Goal: Transaction & Acquisition: Purchase product/service

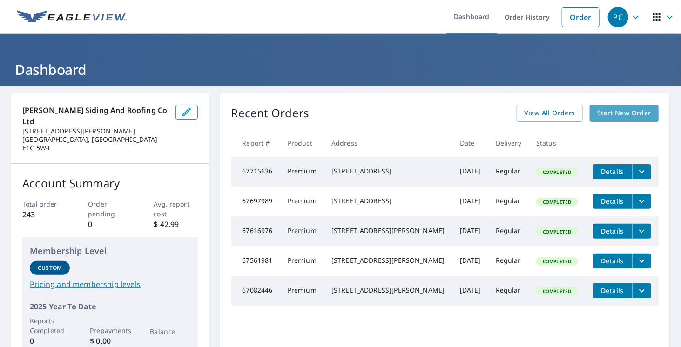
click at [617, 114] on span "Start New Order" at bounding box center [624, 113] width 54 height 12
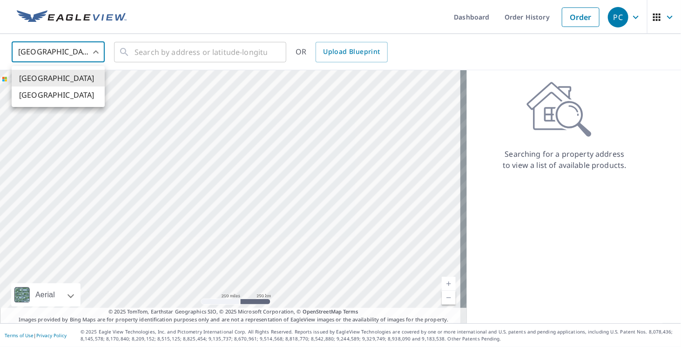
click at [84, 50] on body "PC PC Dashboard Order History Order PC United States US ​ ​ OR Upload Blueprint…" at bounding box center [340, 173] width 681 height 347
click at [84, 96] on li "[GEOGRAPHIC_DATA]" at bounding box center [58, 95] width 93 height 17
type input "CA"
click at [180, 56] on input "text" at bounding box center [200, 52] width 133 height 26
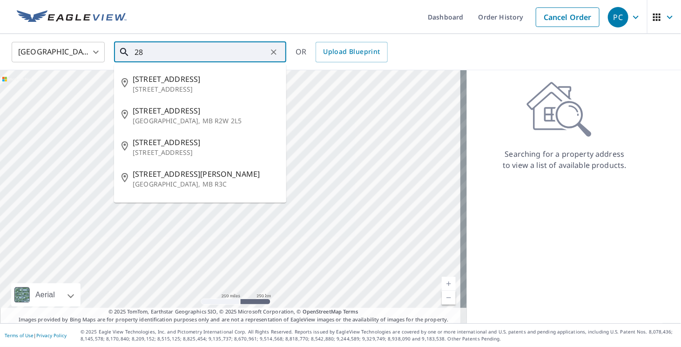
type input "2"
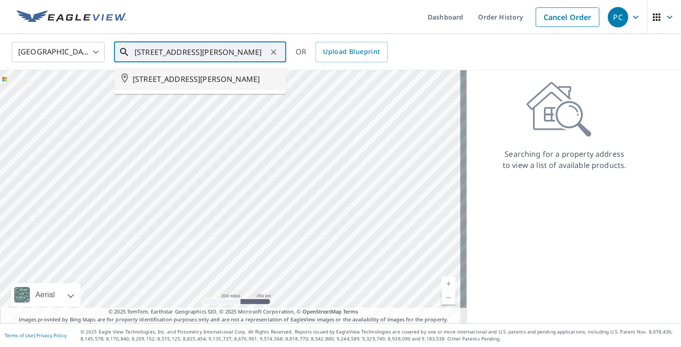
click at [186, 85] on span "[STREET_ADDRESS][PERSON_NAME]" at bounding box center [206, 79] width 146 height 11
type input "[STREET_ADDRESS][PERSON_NAME]"
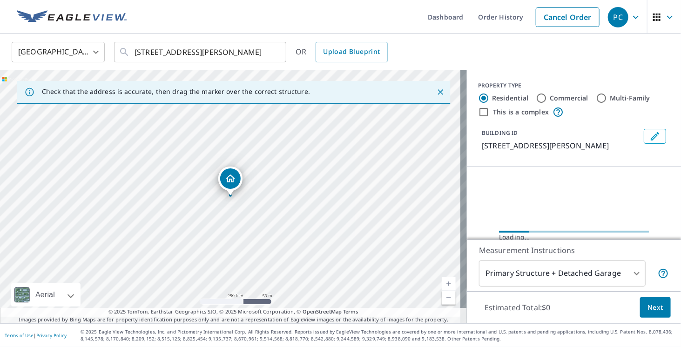
click at [234, 176] on icon "Dropped pin, building 1, Residential property, 387 PINE GLEN RD RIVERVIEW NB E1…" at bounding box center [230, 178] width 11 height 11
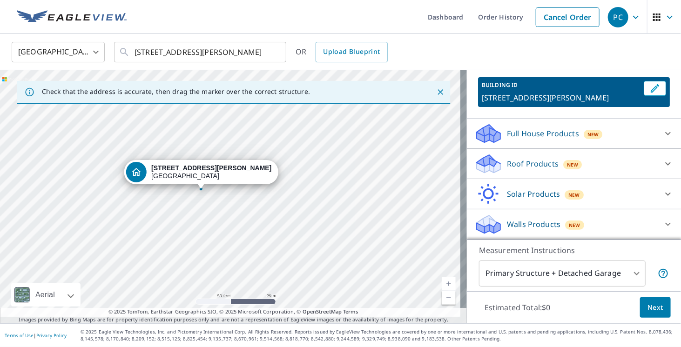
click at [662, 158] on icon at bounding box center [667, 163] width 11 height 11
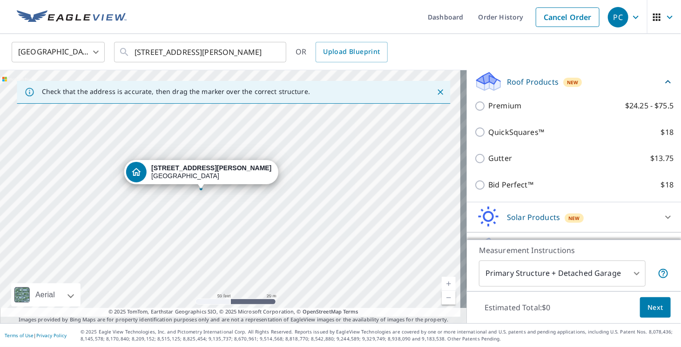
scroll to position [171, 0]
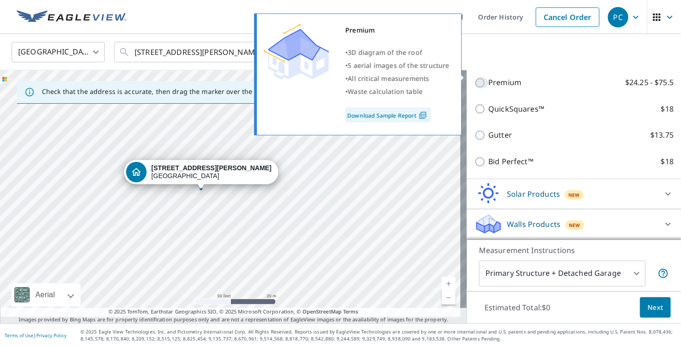
click at [475, 77] on input "Premium $24.25 - $75.5" at bounding box center [481, 82] width 14 height 11
checkbox input "true"
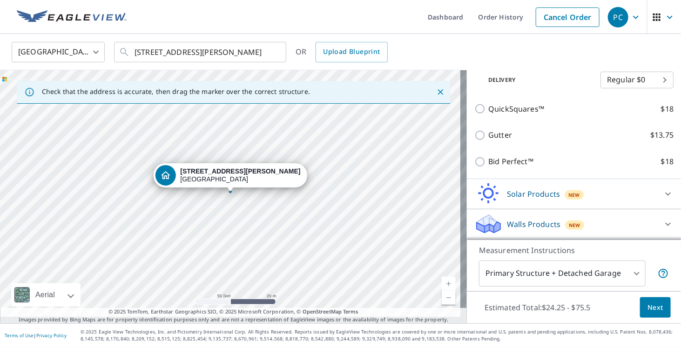
scroll to position [227, 0]
click at [648, 263] on body "PC PC Dashboard Order History Cancel Order PC Canada [GEOGRAPHIC_DATA] ​ [STREE…" at bounding box center [340, 173] width 681 height 347
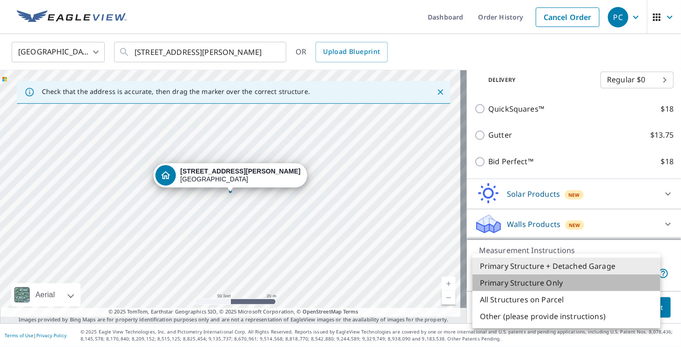
click at [570, 288] on li "Primary Structure Only" at bounding box center [566, 283] width 188 height 17
type input "2"
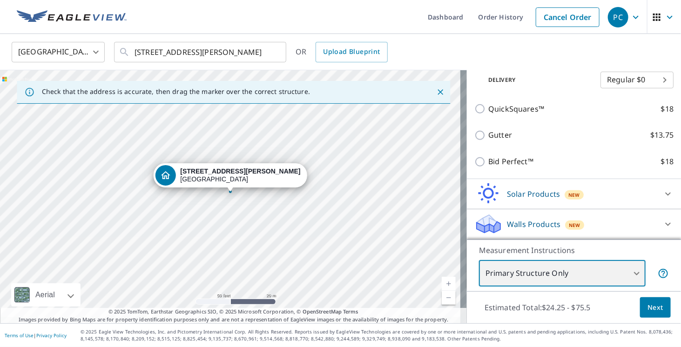
scroll to position [220, 0]
click at [652, 305] on span "Next" at bounding box center [655, 308] width 16 height 12
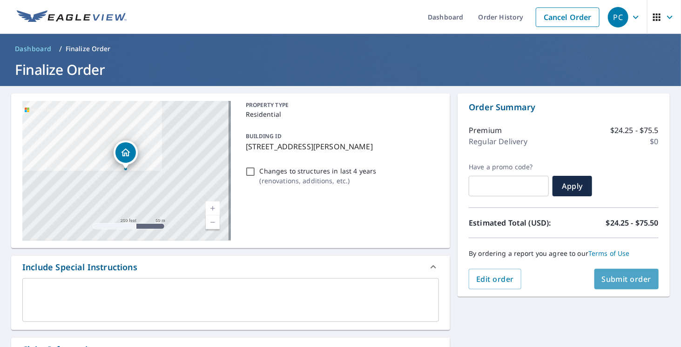
click at [627, 280] on span "Submit order" at bounding box center [627, 279] width 50 height 10
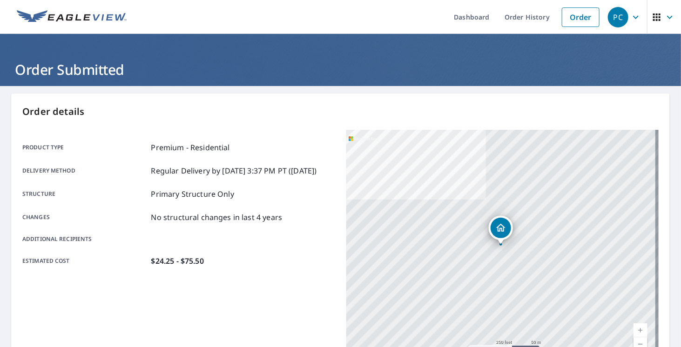
click at [664, 19] on icon "button" at bounding box center [669, 17] width 11 height 11
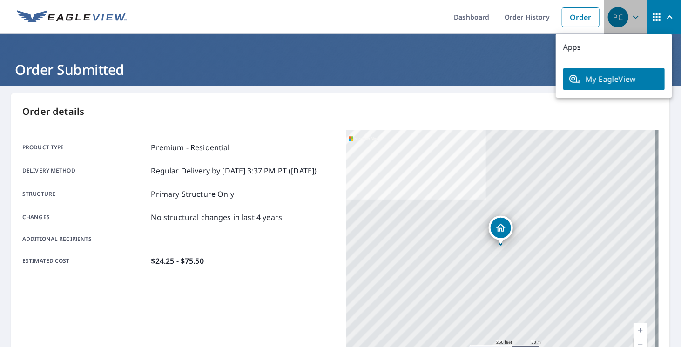
click at [630, 17] on icon "button" at bounding box center [635, 17] width 11 height 11
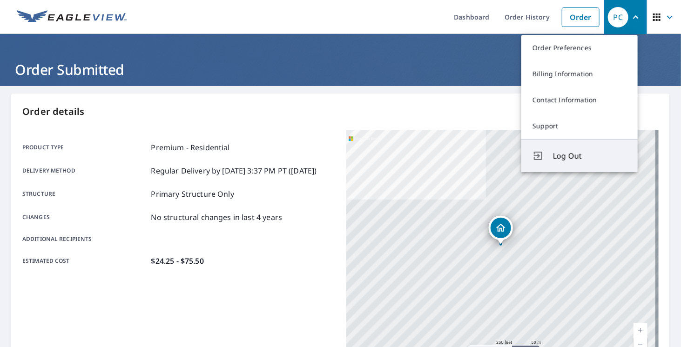
click at [600, 160] on span "Log Out" at bounding box center [590, 155] width 74 height 11
